Goal: Find specific fact: Find specific fact

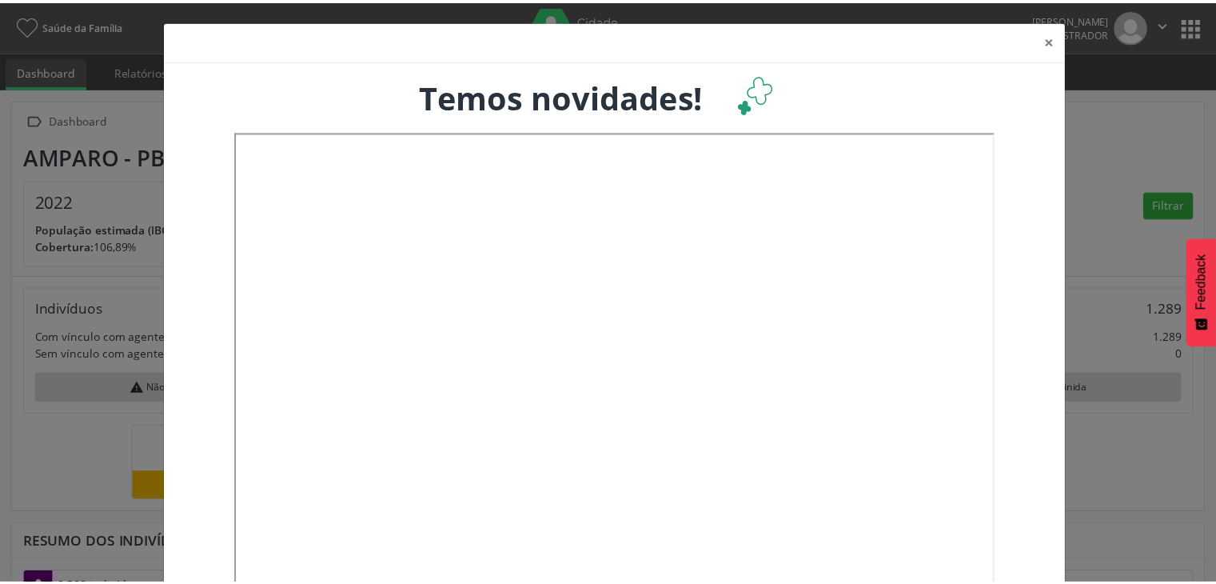
scroll to position [263, 401]
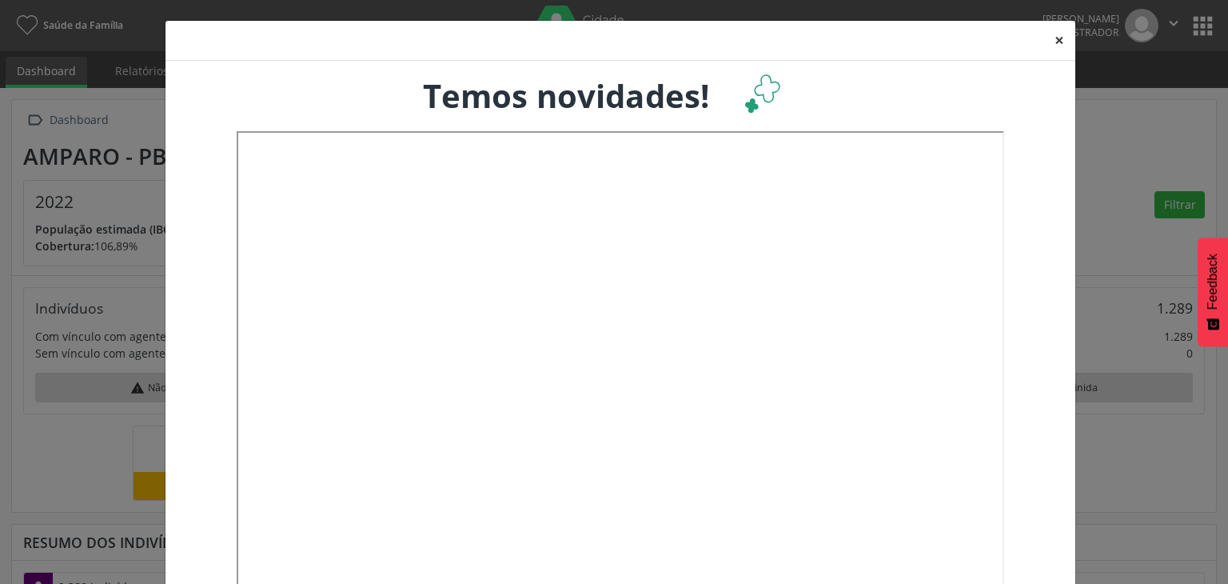
click at [1049, 36] on button "×" at bounding box center [1059, 40] width 32 height 39
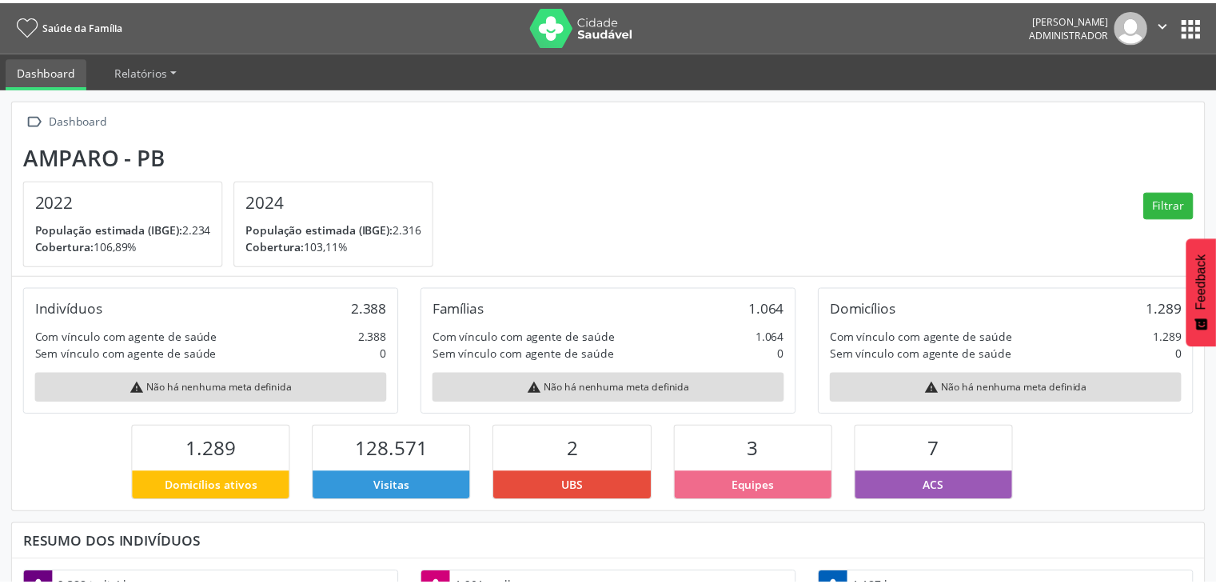
scroll to position [0, 0]
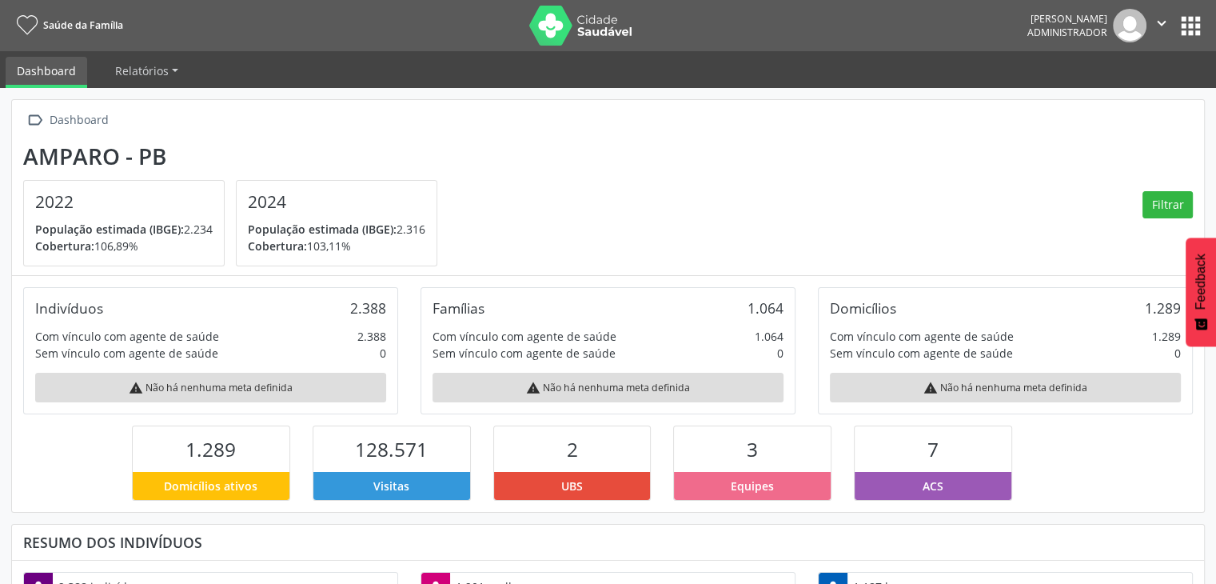
click at [1183, 23] on button "apps" at bounding box center [1191, 26] width 28 height 28
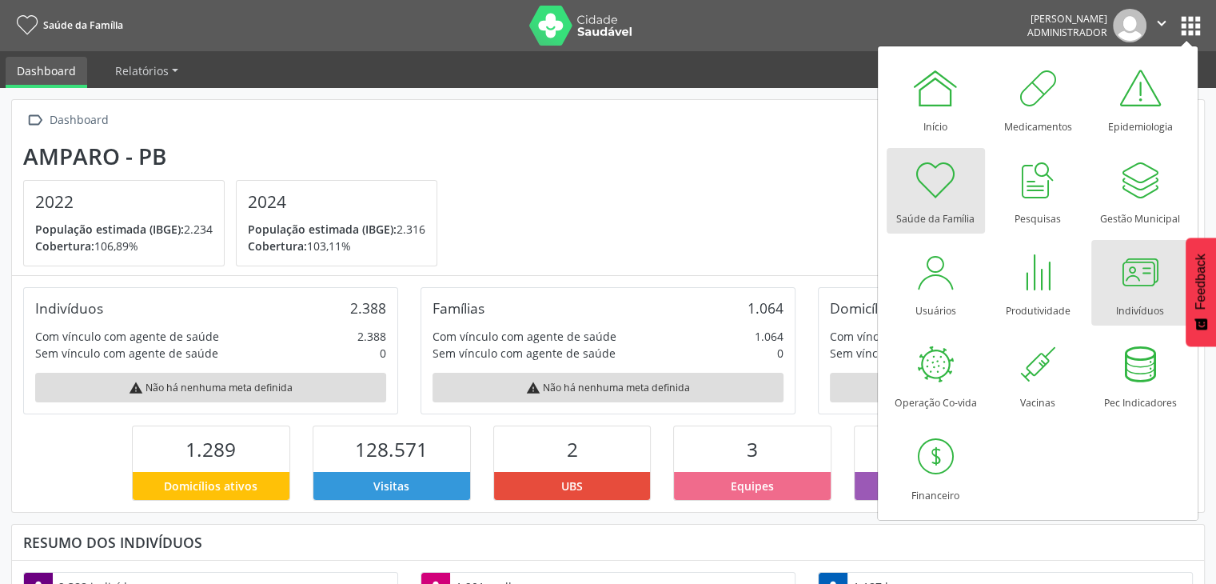
click at [1122, 289] on div at bounding box center [1140, 272] width 48 height 48
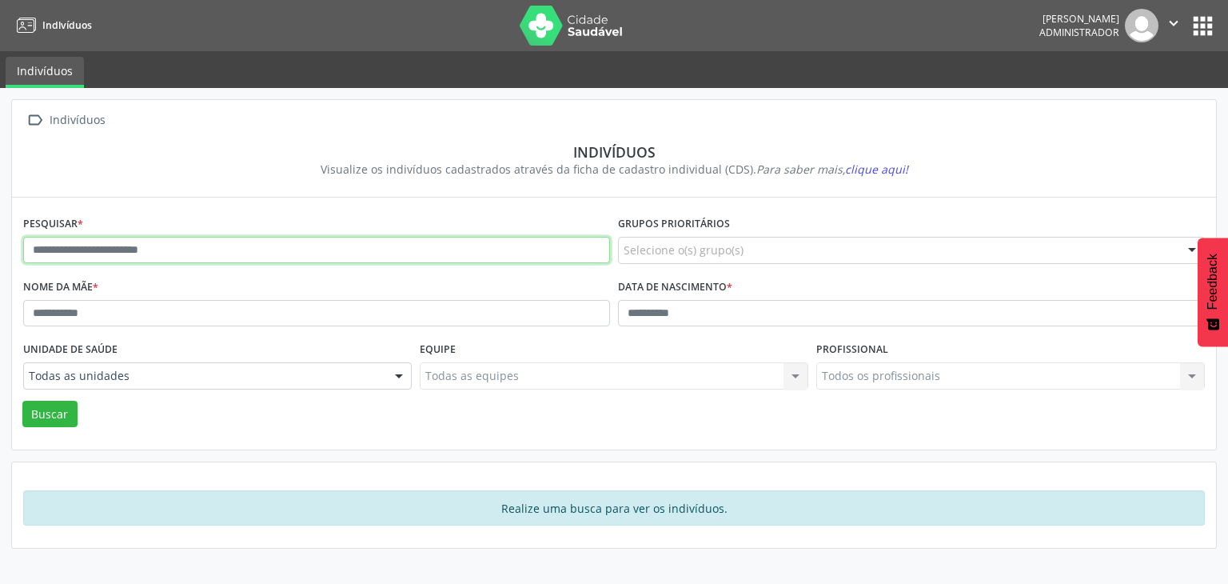
click at [257, 250] on input "text" at bounding box center [316, 250] width 587 height 27
type input "******"
click at [22, 401] on button "Buscar" at bounding box center [49, 414] width 55 height 27
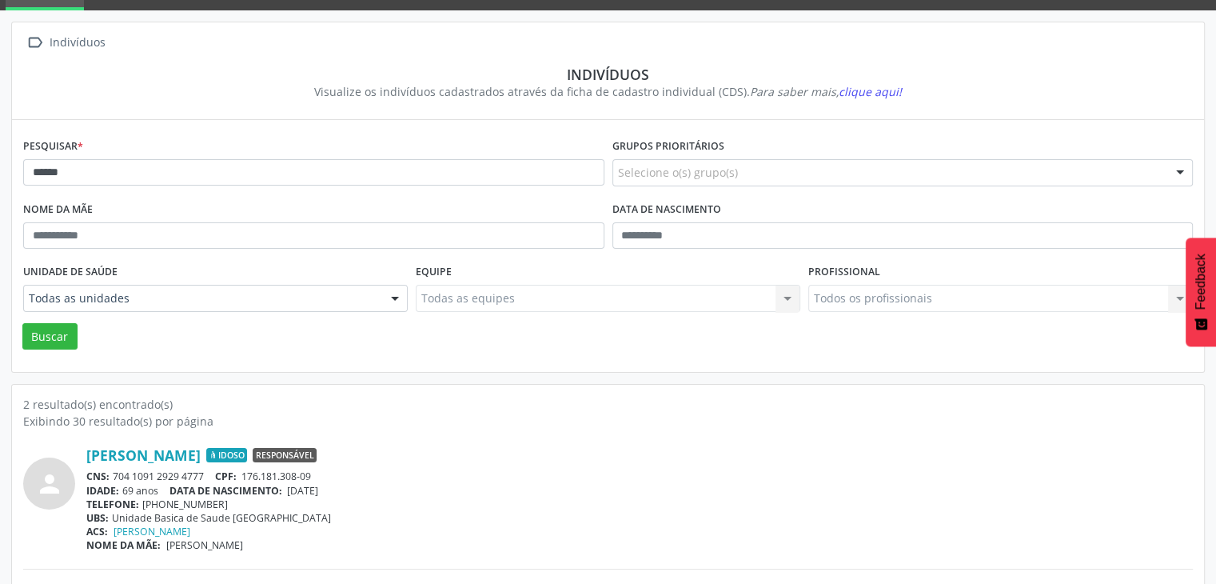
scroll to position [160, 0]
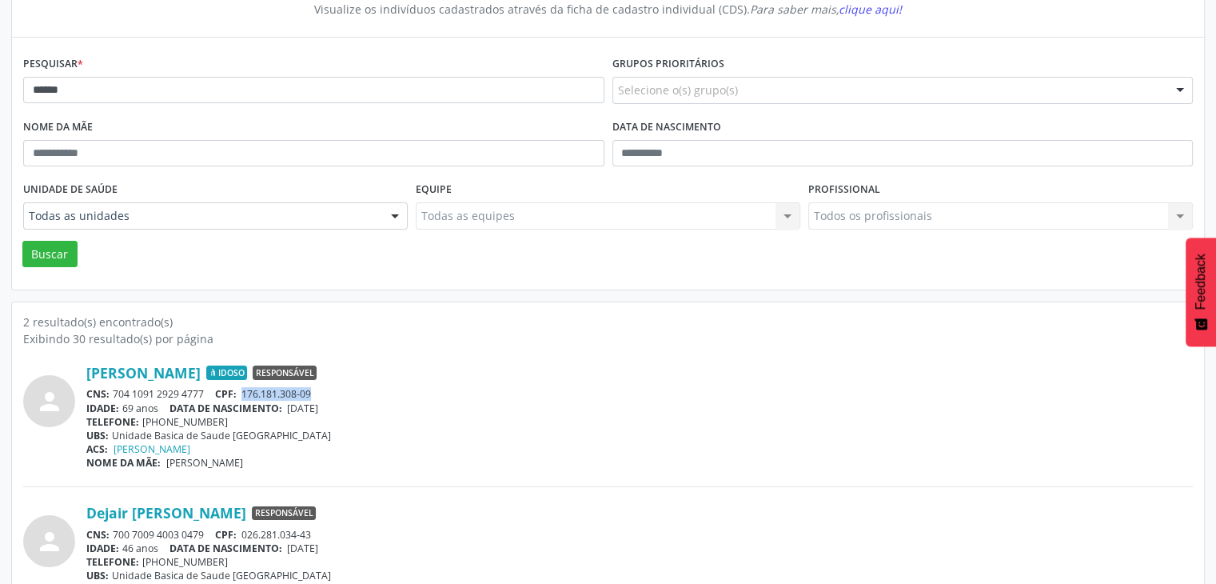
drag, startPoint x: 244, startPoint y: 390, endPoint x: 333, endPoint y: 395, distance: 88.9
click at [333, 395] on div "CNS: 704 1091 2929 4777 CPF: 176.181.308-09" at bounding box center [639, 394] width 1106 height 14
copy span "176.181.308-09"
drag, startPoint x: 113, startPoint y: 393, endPoint x: 201, endPoint y: 393, distance: 88.7
click at [201, 393] on div "CNS: 704 1091 2929 4777 CPF: 176.181.308-09" at bounding box center [639, 394] width 1106 height 14
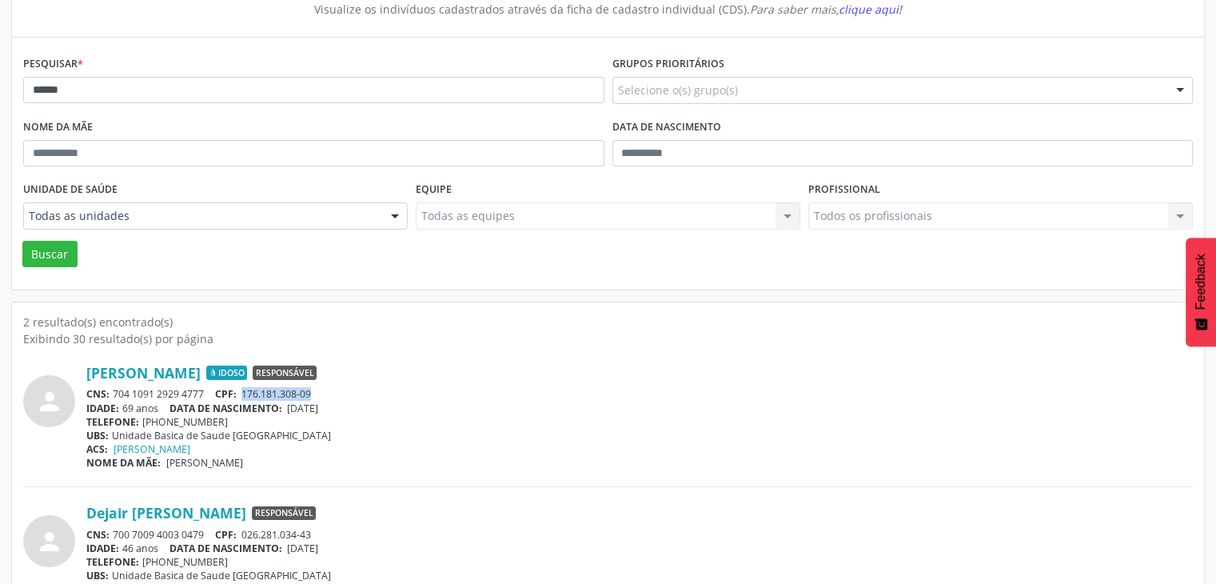
drag, startPoint x: 211, startPoint y: 393, endPoint x: 112, endPoint y: 394, distance: 99.1
click at [112, 394] on div "CNS: 704 1091 2929 4777 CPF: 176.181.308-09" at bounding box center [639, 394] width 1106 height 14
copy div "704 1091 2929 4777"
